Goal: Information Seeking & Learning: Learn about a topic

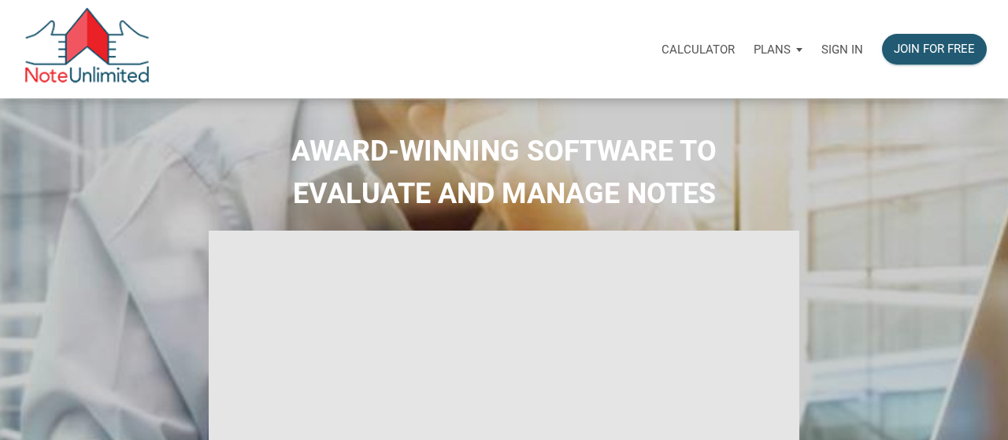
select select
type input "Introduction to new features"
select select
click at [817, 53] on p "Sign in" at bounding box center [830, 50] width 42 height 14
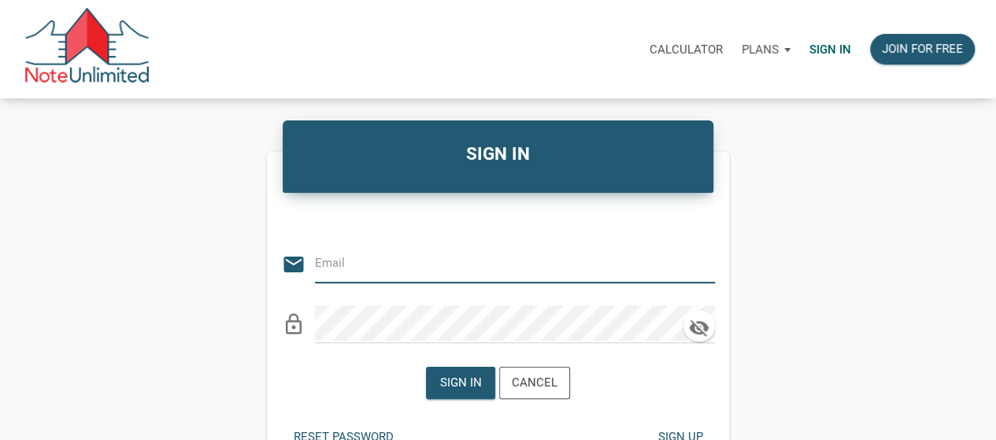
click at [404, 279] on input "email" at bounding box center [503, 263] width 376 height 35
type input "medrarecapital@gmail.com"
click at [485, 368] on div "Sign in" at bounding box center [461, 383] width 68 height 31
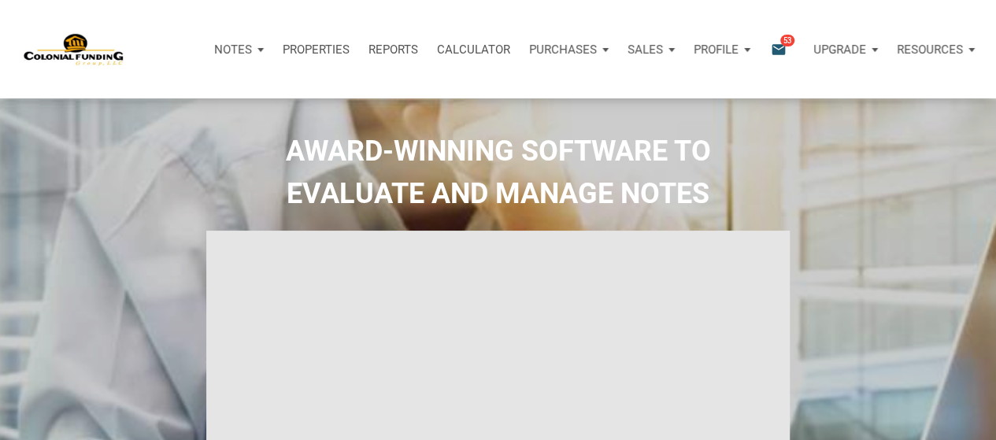
type input "Introduction to new features"
select select
click at [785, 51] on div "Notifications email 53" at bounding box center [785, 49] width 33 height 18
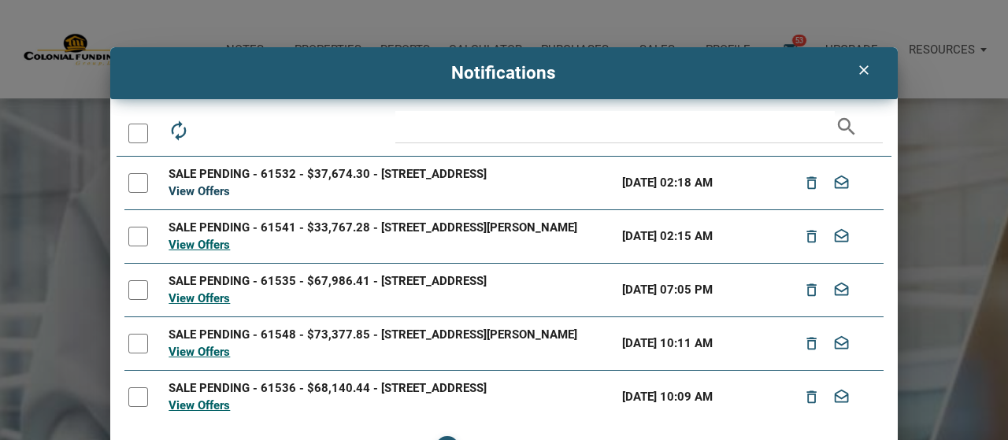
drag, startPoint x: 149, startPoint y: 194, endPoint x: 165, endPoint y: 194, distance: 16.5
click at [160, 194] on tr "SALE PENDING - 61532 - $37,674.30 - 341 N Addison St, Indianapolis, IN, 46222 V…" at bounding box center [503, 184] width 758 height 54
click at [188, 190] on link "View Offers" at bounding box center [198, 191] width 61 height 14
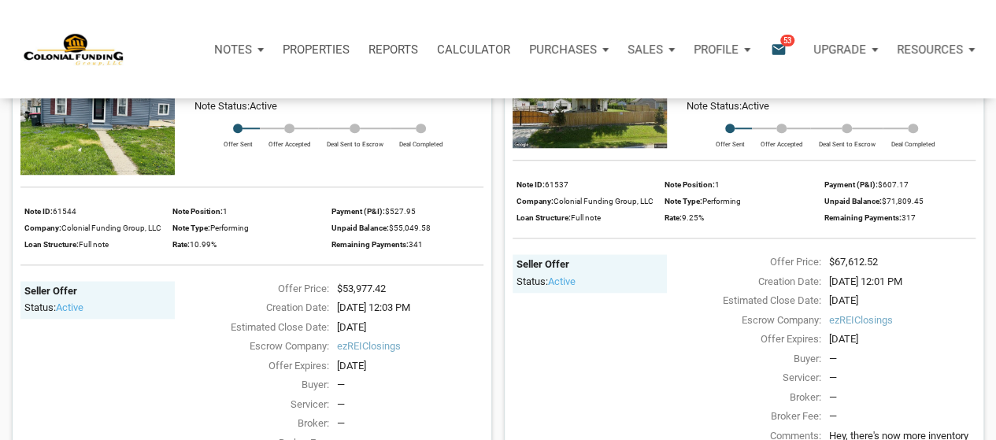
scroll to position [605, 0]
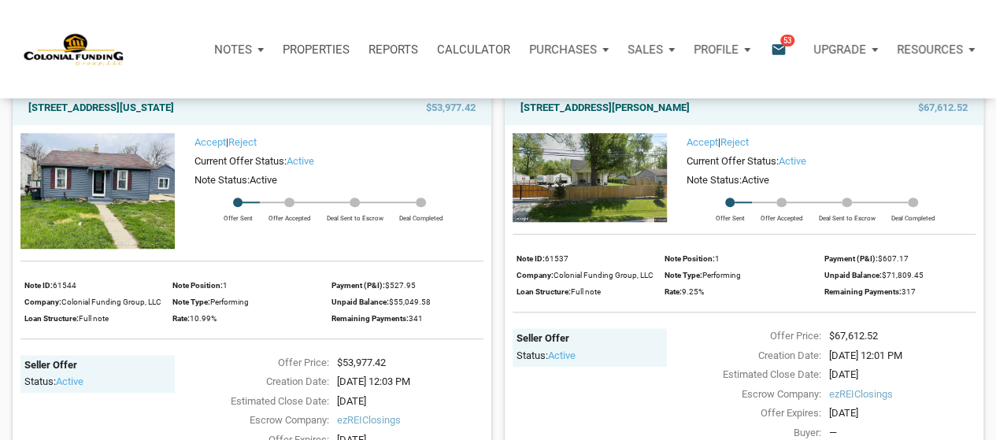
click at [81, 176] on img at bounding box center [97, 191] width 154 height 116
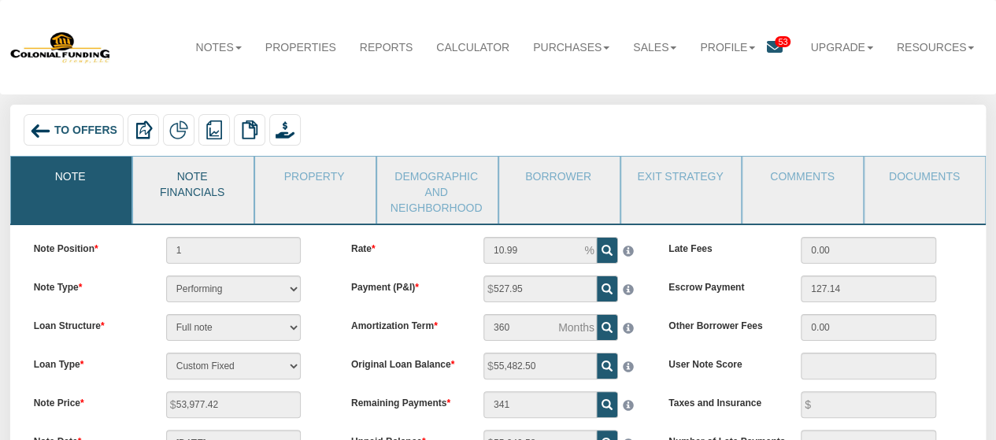
click at [192, 187] on link "Note Financials" at bounding box center [192, 182] width 119 height 51
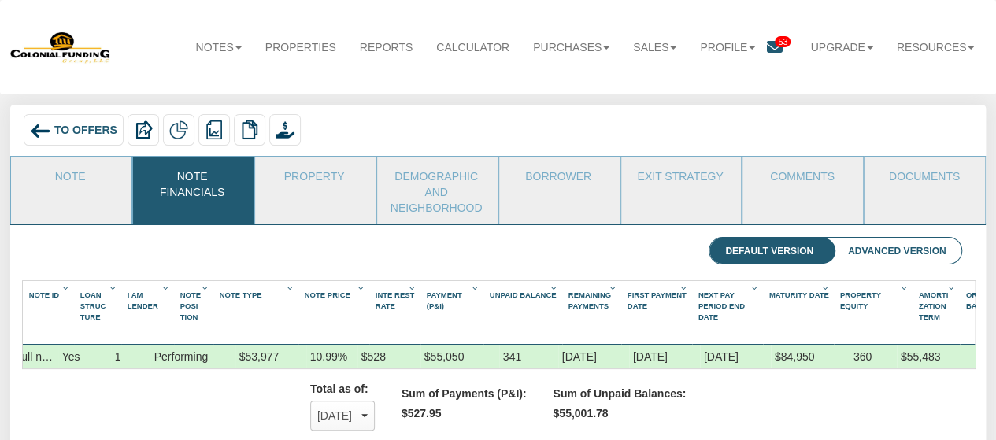
scroll to position [236, 0]
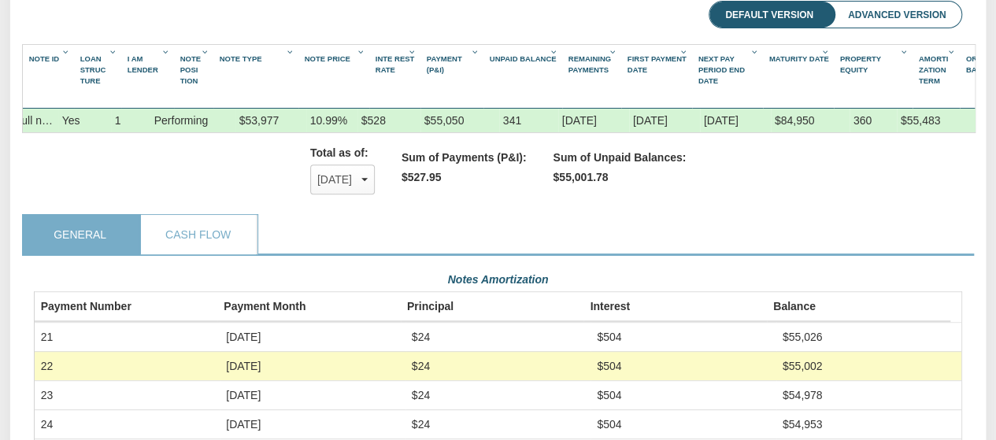
click at [907, 13] on li "Advanced Version" at bounding box center [896, 15] width 129 height 27
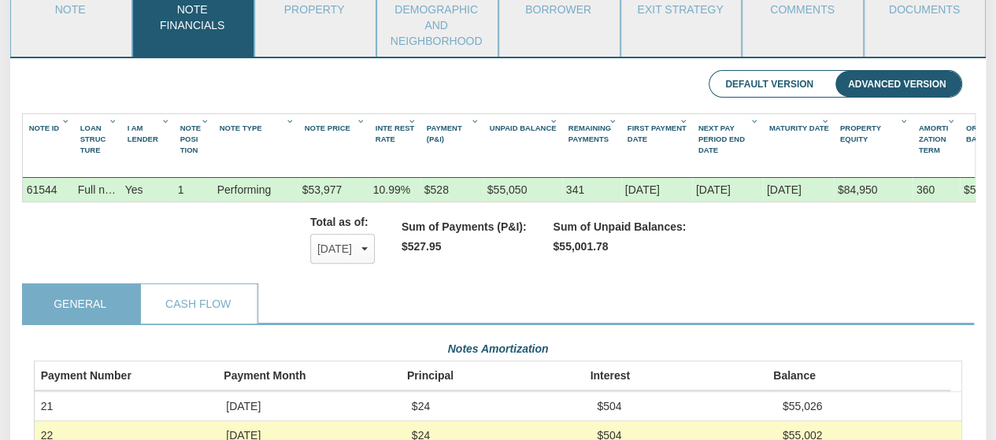
scroll to position [0, 0]
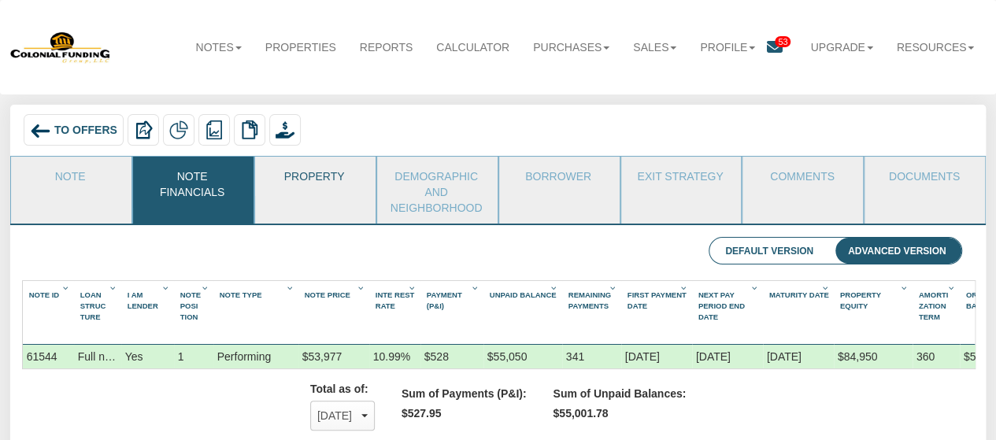
click at [296, 173] on link "Property" at bounding box center [314, 176] width 119 height 39
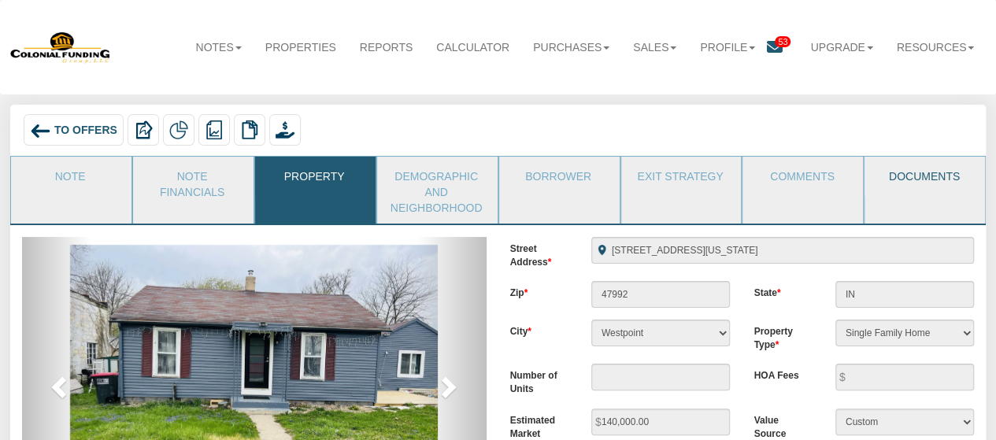
click at [908, 180] on link "Documents" at bounding box center [923, 176] width 119 height 39
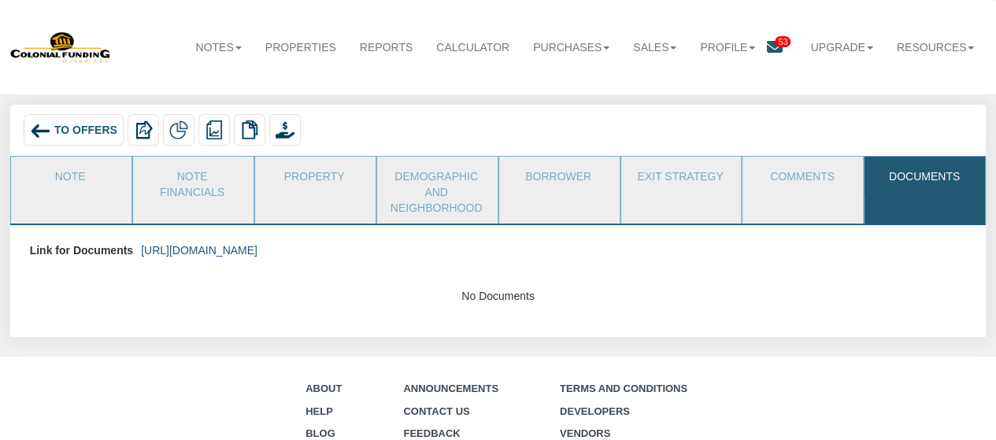
click at [257, 244] on link "https://colonialfundinggroup.sharepoint.com/:f:/s/operationsteam/Eg4Mqfs_XV1Mu0…" at bounding box center [199, 250] width 116 height 13
click at [87, 129] on span "To Offers" at bounding box center [85, 130] width 63 height 13
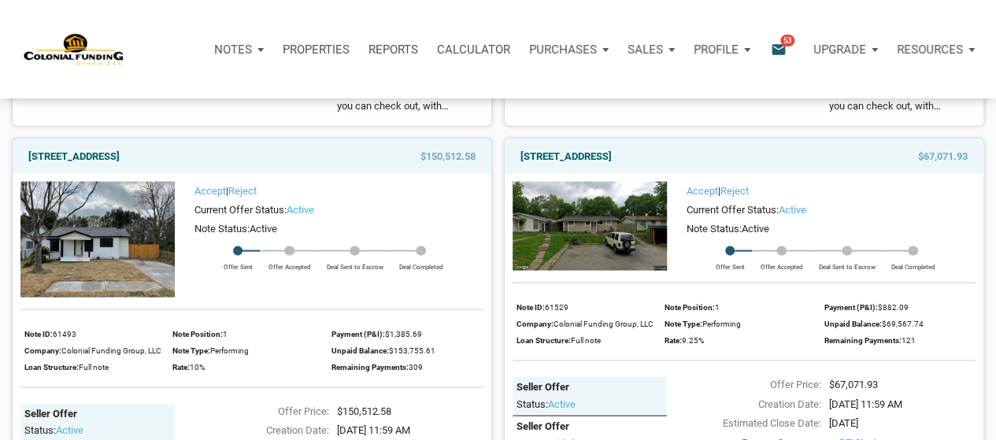
scroll to position [1541, 0]
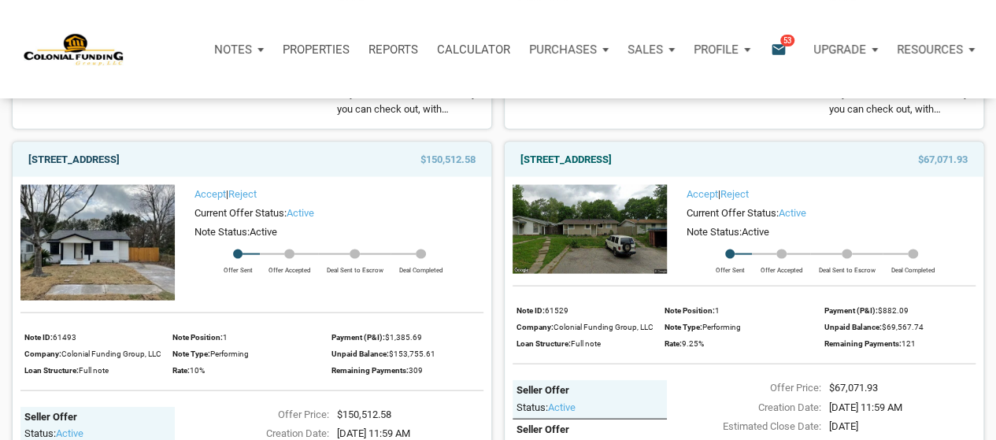
click at [118, 169] on link "[STREET_ADDRESS]" at bounding box center [73, 159] width 91 height 19
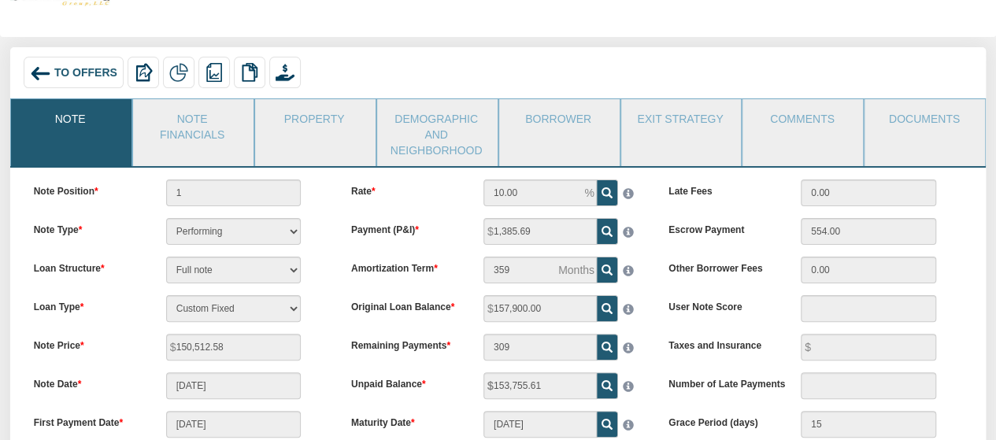
scroll to position [54, 0]
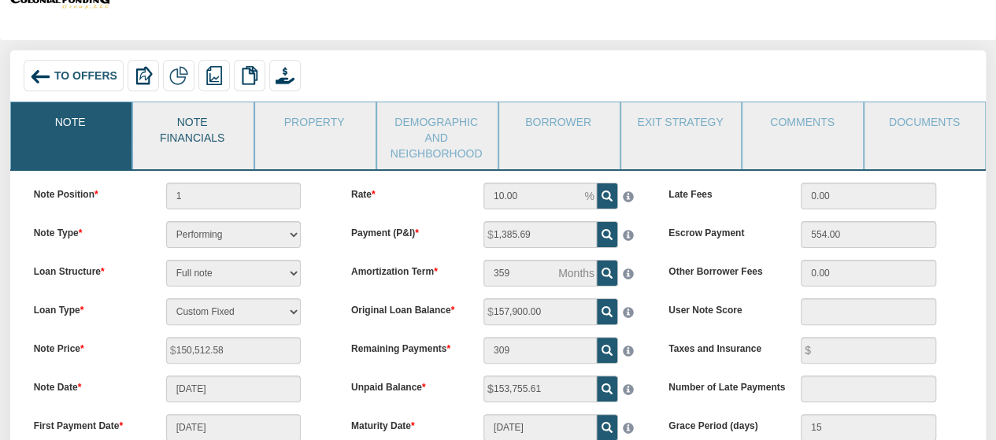
click at [199, 115] on link "Note Financials" at bounding box center [192, 127] width 119 height 51
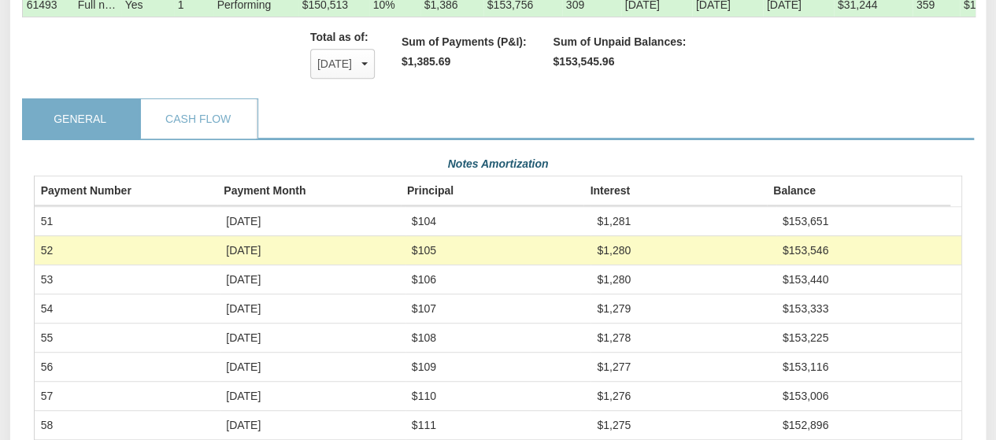
scroll to position [0, 0]
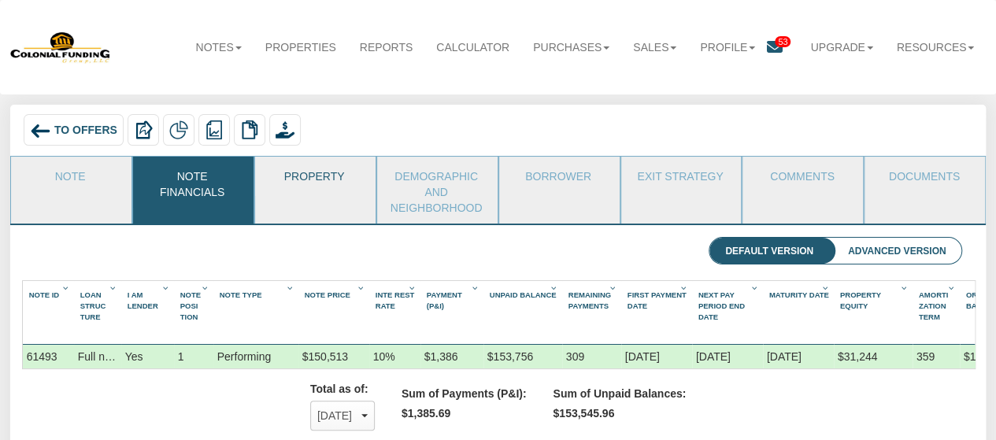
click at [324, 172] on link "Property" at bounding box center [314, 176] width 119 height 39
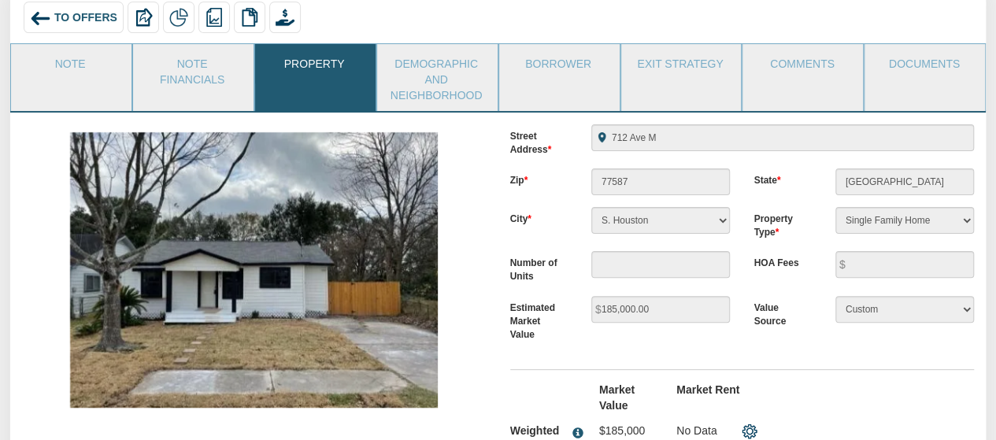
scroll to position [117, 0]
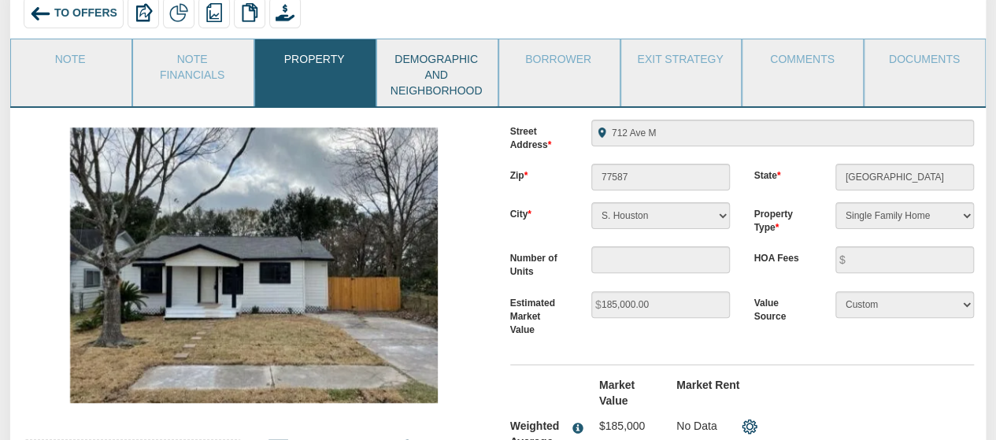
click at [452, 64] on link "Demographic and Neighborhood" at bounding box center [436, 72] width 119 height 67
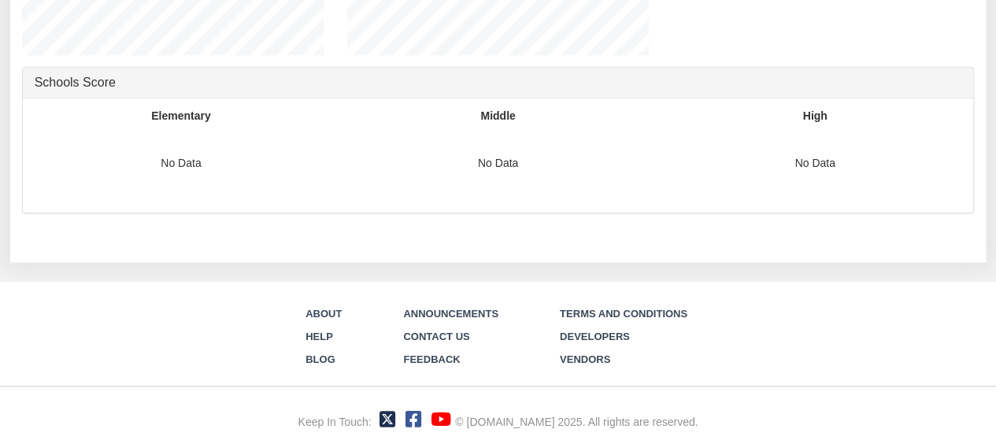
scroll to position [0, 0]
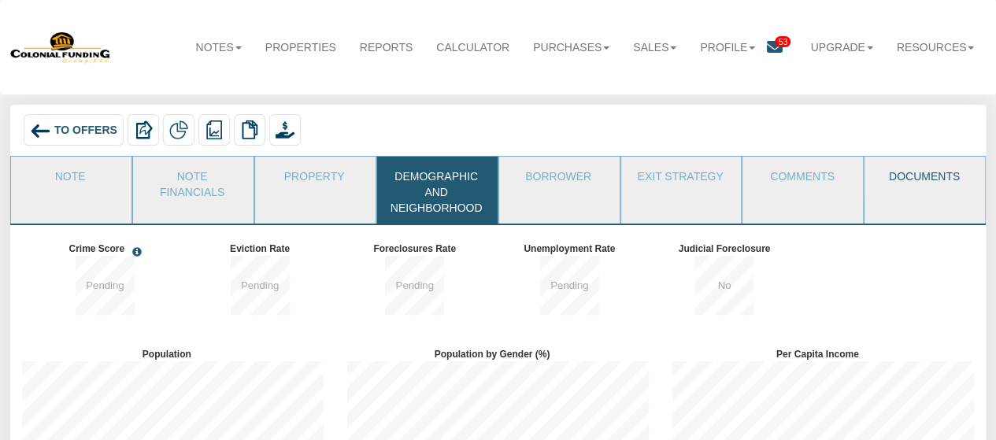
click at [895, 171] on link "Documents" at bounding box center [923, 176] width 119 height 39
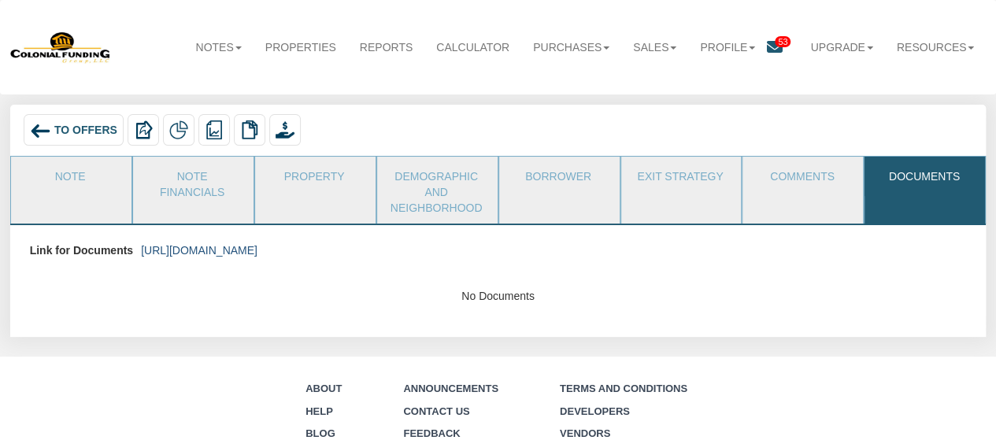
click at [257, 247] on link "https://colonialfundinggroup.sharepoint.com/:f:/s/operationsteam/Eg5p2f-ec6BFi1…" at bounding box center [199, 250] width 116 height 13
click at [184, 177] on link "Note Financials" at bounding box center [192, 182] width 119 height 51
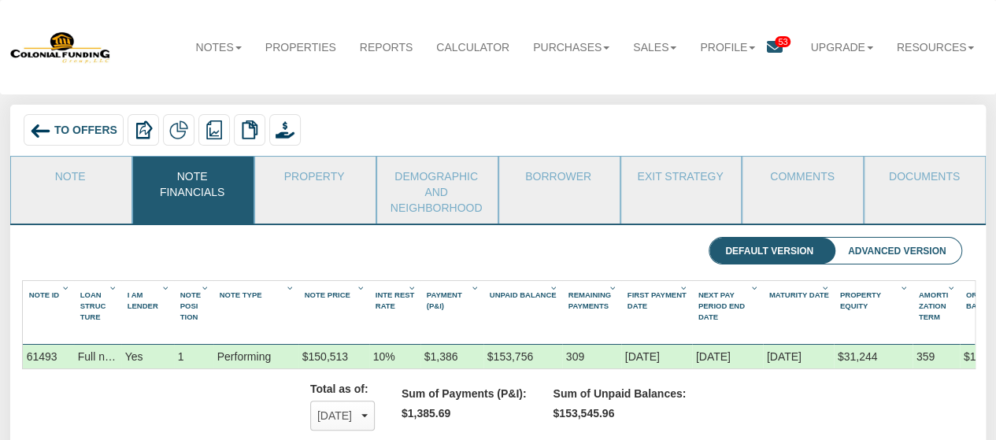
click at [184, 177] on link "Note Financials" at bounding box center [192, 182] width 119 height 51
